Goal: Task Accomplishment & Management: Complete application form

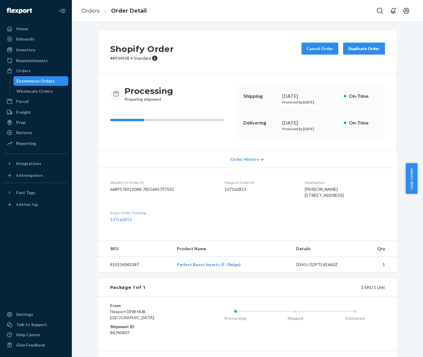
click at [28, 71] on div "Orders" at bounding box center [23, 71] width 14 height 6
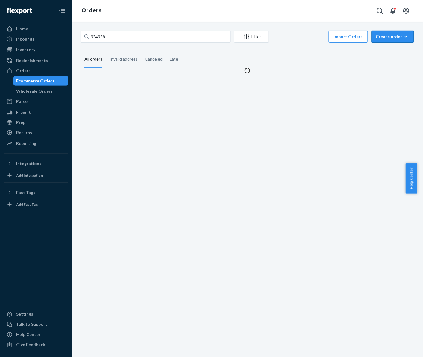
click at [382, 39] on div "Create order" at bounding box center [393, 37] width 34 height 6
click at [385, 51] on span "Ecommerce order" at bounding box center [396, 51] width 37 height 4
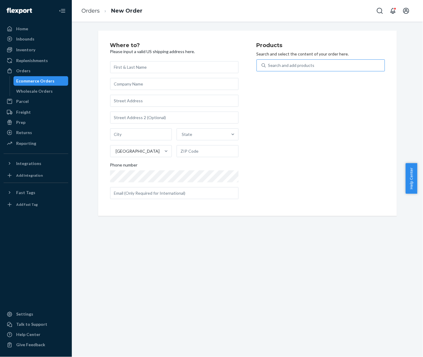
click at [277, 65] on div "Search and add products" at bounding box center [291, 65] width 46 height 6
click at [269, 65] on input "Search and add products" at bounding box center [268, 65] width 1 height 6
paste input "DZWWLFFEOO3"
type input "DZWWLFFEOO3"
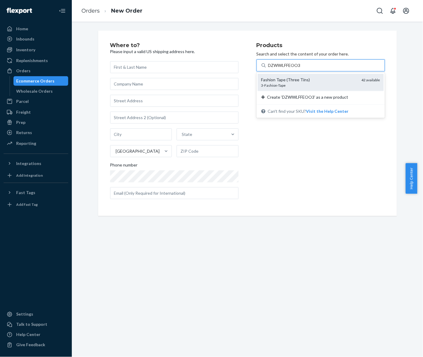
click at [291, 86] on div "3-Fashion-Tape" at bounding box center [310, 85] width 96 height 5
click at [291, 68] on input "DZWWLFFEOO3" at bounding box center [284, 65] width 33 height 6
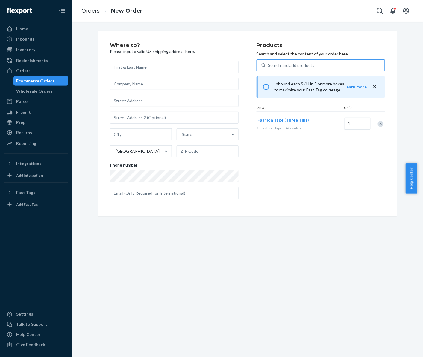
drag, startPoint x: 289, startPoint y: 140, endPoint x: 298, endPoint y: 139, distance: 8.7
click at [289, 140] on div "Products Search and select the content of your order here. Search and add produ…" at bounding box center [321, 123] width 129 height 161
click at [300, 66] on div "Search and add products" at bounding box center [291, 65] width 46 height 6
click at [269, 66] on input "0 results available. Use Up and Down to choose options, press Enter to select t…" at bounding box center [268, 65] width 1 height 6
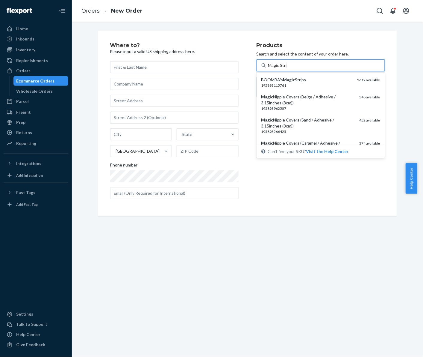
type input "Magic Strips"
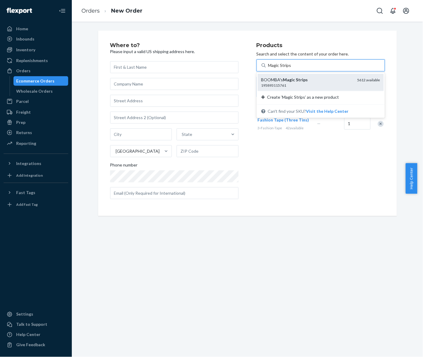
click at [304, 84] on div "195893115761" at bounding box center [307, 85] width 91 height 5
click at [292, 68] on input "Magic Strips" at bounding box center [279, 65] width 23 height 6
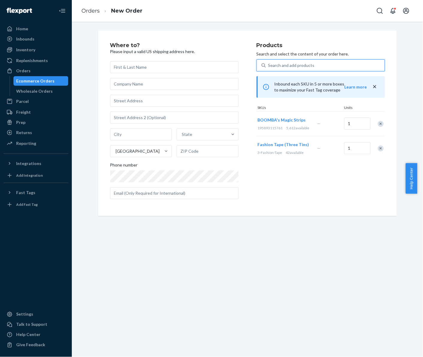
click at [314, 203] on div "Products Search and select the content of your order here. 0 results available.…" at bounding box center [321, 123] width 129 height 161
drag, startPoint x: 301, startPoint y: 197, endPoint x: 311, endPoint y: 202, distance: 10.6
click at [300, 198] on div "Products Search and select the content of your order here. Search and add produ…" at bounding box center [321, 123] width 129 height 161
click at [286, 165] on div "Products Search and select the content of your order here. Search and add produ…" at bounding box center [321, 123] width 129 height 161
